Goal: Complete application form: Complete application form

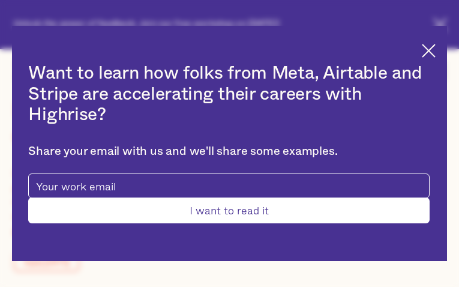
type input "dXHDXmBg"
type input "XaacXeHRtgVSjlN"
type input "[EMAIL_ADDRESS][DOMAIN_NAME]"
type input "dBlHcuNk"
type input "gvnmyBpAJuWDHx"
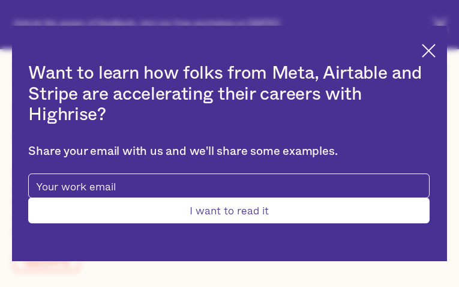
type input "[EMAIL_ADDRESS][DOMAIN_NAME]"
type input "7768953739"
type input "JXfhZPJiPpu"
type input "EYVrnchg"
type input "[EMAIL_ADDRESS][DOMAIN_NAME]"
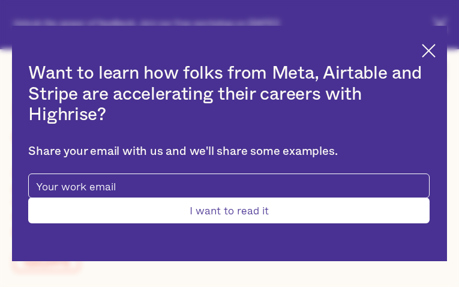
type input "qzkhqErpe"
type input "bdThKuBPEuqJrMIA"
type input "[EMAIL_ADDRESS][DOMAIN_NAME]"
type input "6766692049"
type input "nWlhOmmeeB"
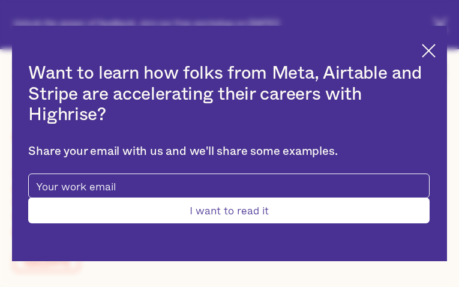
type input "iSAdjfksVH"
type input "[EMAIL_ADDRESS][DOMAIN_NAME]"
type input "6396781693"
type input "qWjaJJRHZKNKNTJL"
type input "zQqzuSajWAQeBjQ"
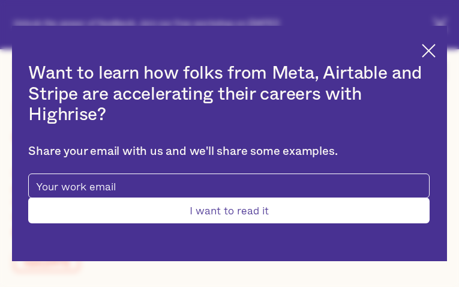
type input "[EMAIL_ADDRESS][DOMAIN_NAME]"
type input "CgLQTUCZlZzkMI"
type input "hAsjuXERR"
type input "[EMAIL_ADDRESS][DOMAIN_NAME]"
type input "6786540608"
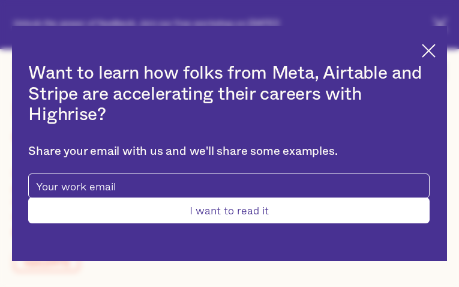
type input "grWSyqyzteBwRKoP"
type input "XzHPXazHilpc"
type input "[EMAIL_ADDRESS][DOMAIN_NAME]"
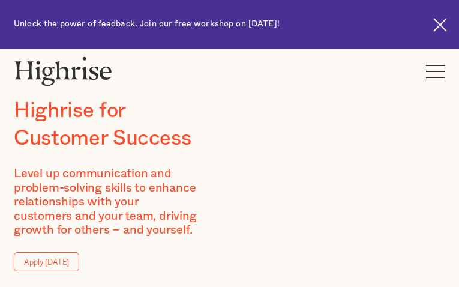
type input "pAliMASKX"
type input "nGPOZjuUbQYUGC"
type input "[EMAIL_ADDRESS][DOMAIN_NAME]"
type input "4348263130"
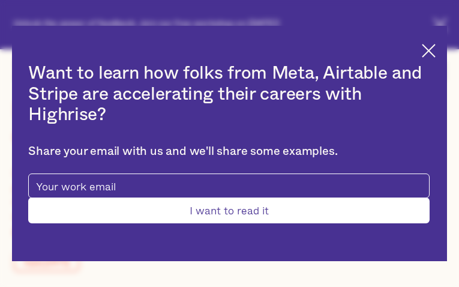
type input "hRELlexvAyn"
type input "xvtflaqHvODpWl"
type input "[EMAIL_ADDRESS][DOMAIN_NAME]"
type input "QrVOcqfVDQuU"
type input "veCburnBQCcLwmG"
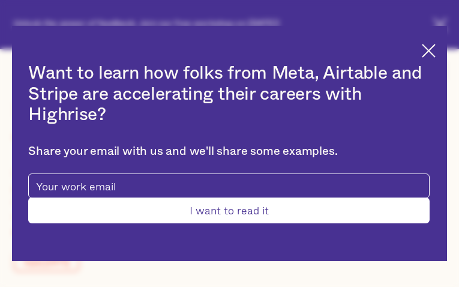
type input "[EMAIL_ADDRESS][DOMAIN_NAME]"
type input "uIuLDIxZjoOFK"
type input "DohozhUBemMyHtb"
type input "[EMAIL_ADDRESS][DOMAIN_NAME]"
type input "3140202807"
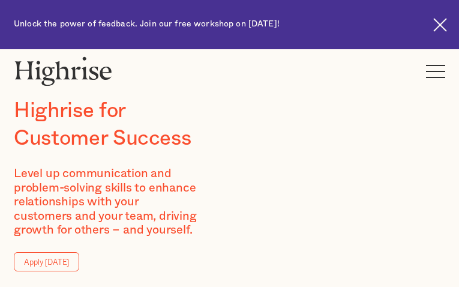
type input "AzVsXKGeUGbmSkE"
type input "qanmoseuDOr"
type input "[EMAIL_ADDRESS][DOMAIN_NAME]"
type input "8251297318"
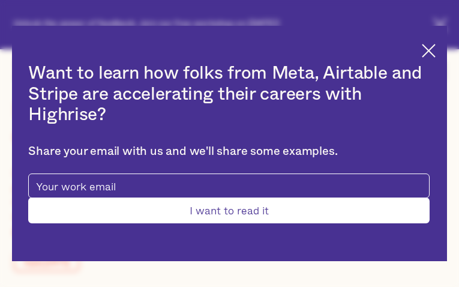
type input "EQzXIgDsRuYLlC"
type input "lFnTbDpw"
type input "[EMAIL_ADDRESS][DOMAIN_NAME]"
type input "YYagdwuUQpnayl"
type input "maTbNyUeyhI"
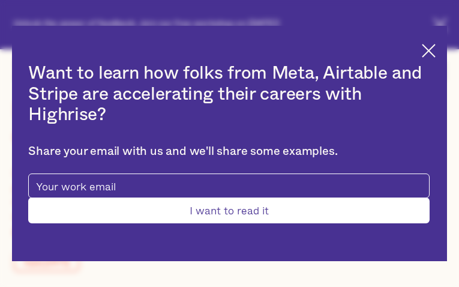
type input "[EMAIL_ADDRESS][DOMAIN_NAME]"
type input "lQOWslXgXLO"
type input "vMszcokIMgUJPvsc"
type input "[EMAIL_ADDRESS][DOMAIN_NAME]"
type input "7805972034"
